Goal: Find specific page/section: Find specific page/section

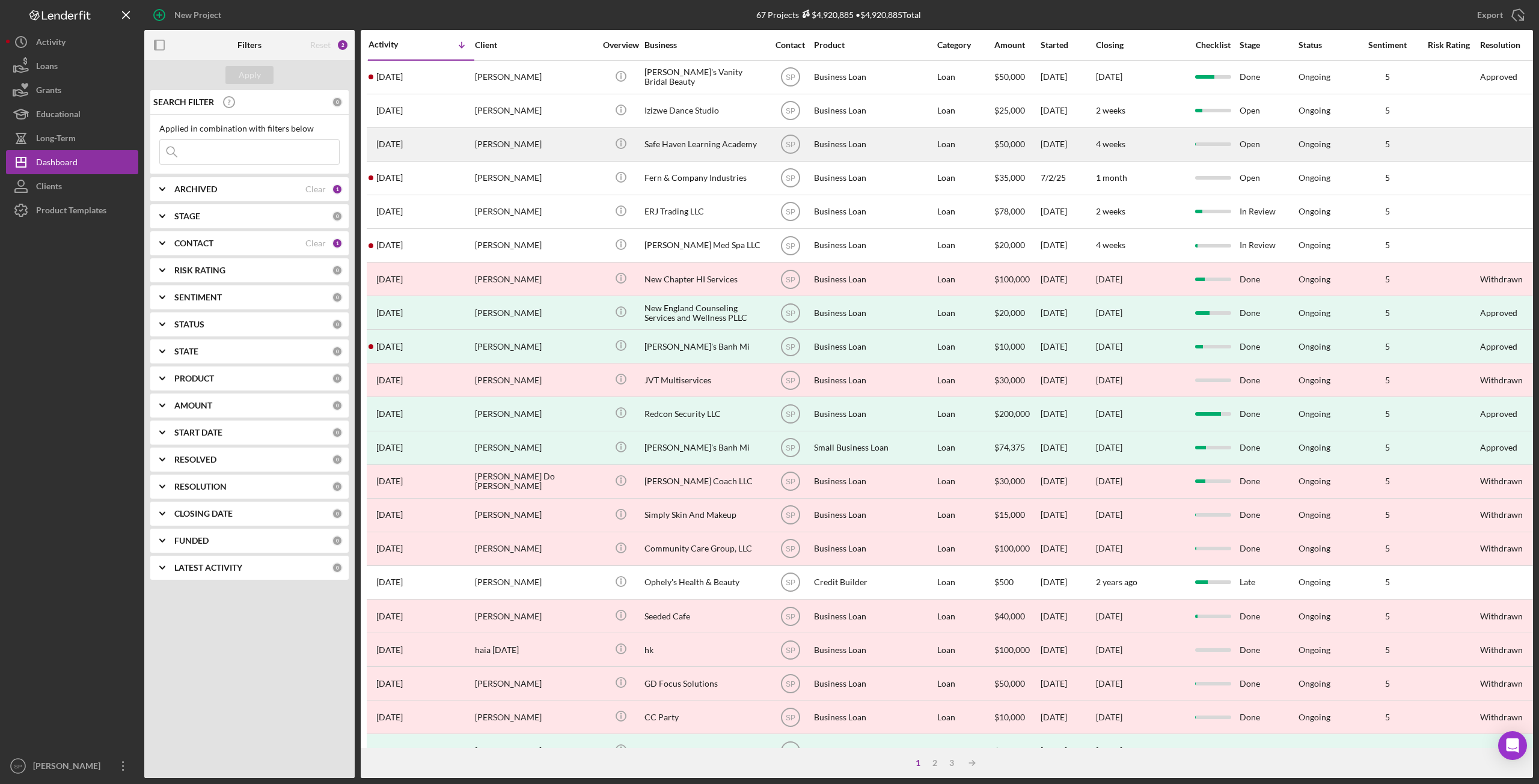
click at [532, 149] on div "[PERSON_NAME]" at bounding box center [535, 144] width 120 height 32
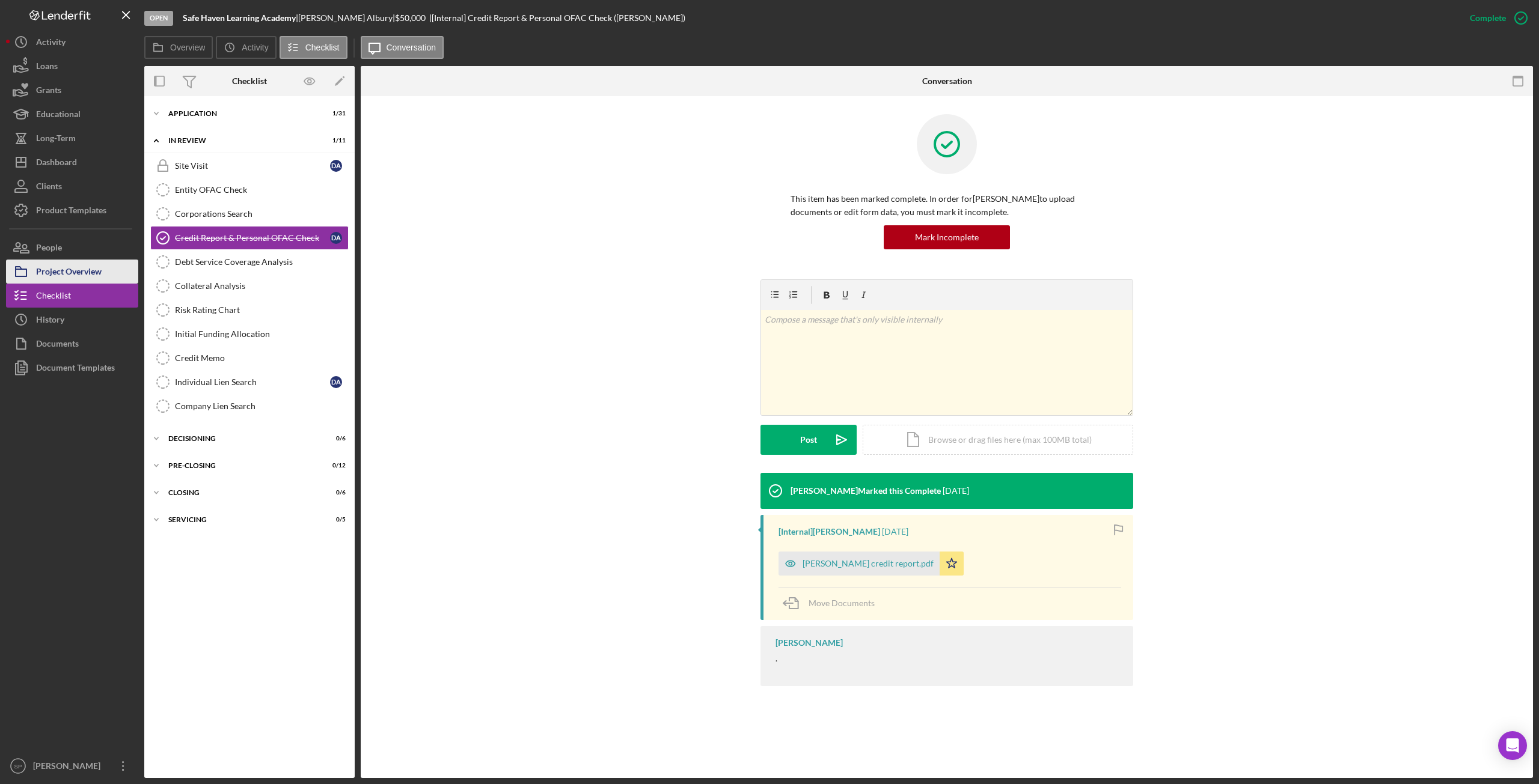
click at [91, 271] on div "Project Overview" at bounding box center [69, 273] width 66 height 27
